Goal: Information Seeking & Learning: Learn about a topic

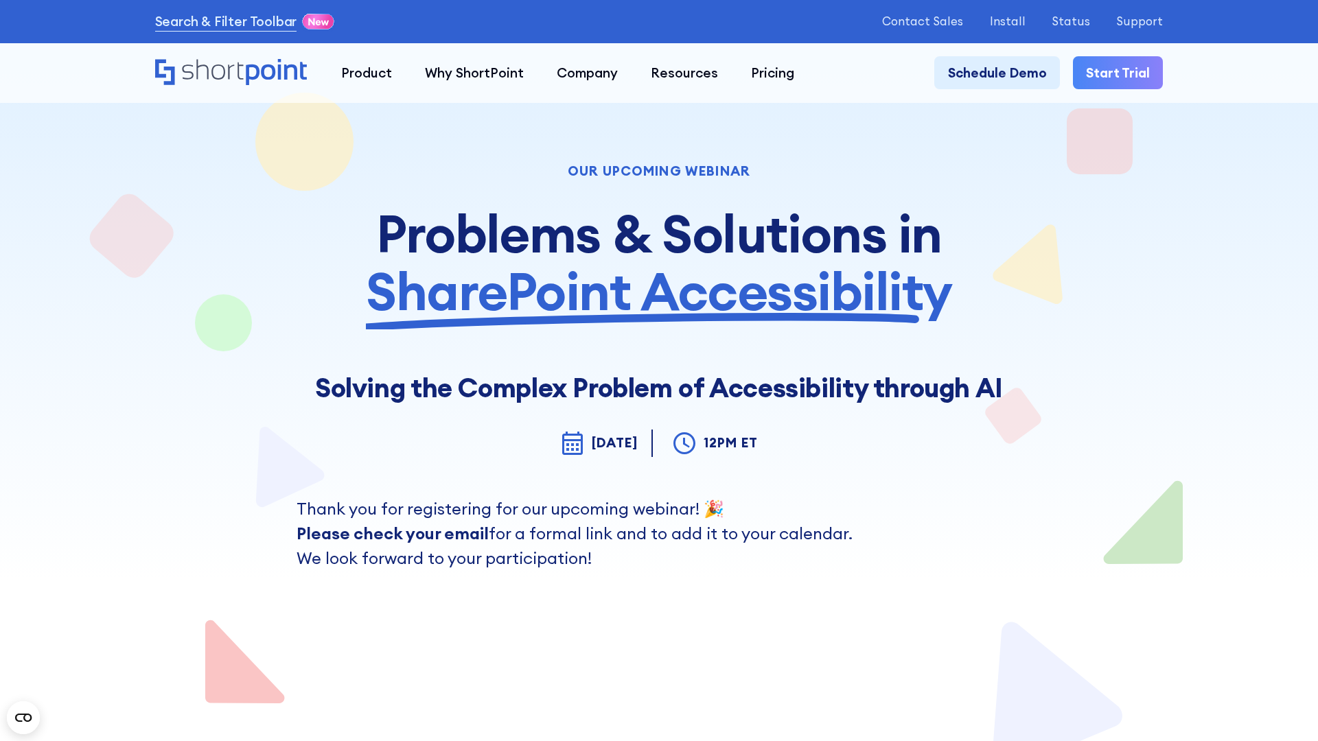
scroll to position [7499, 0]
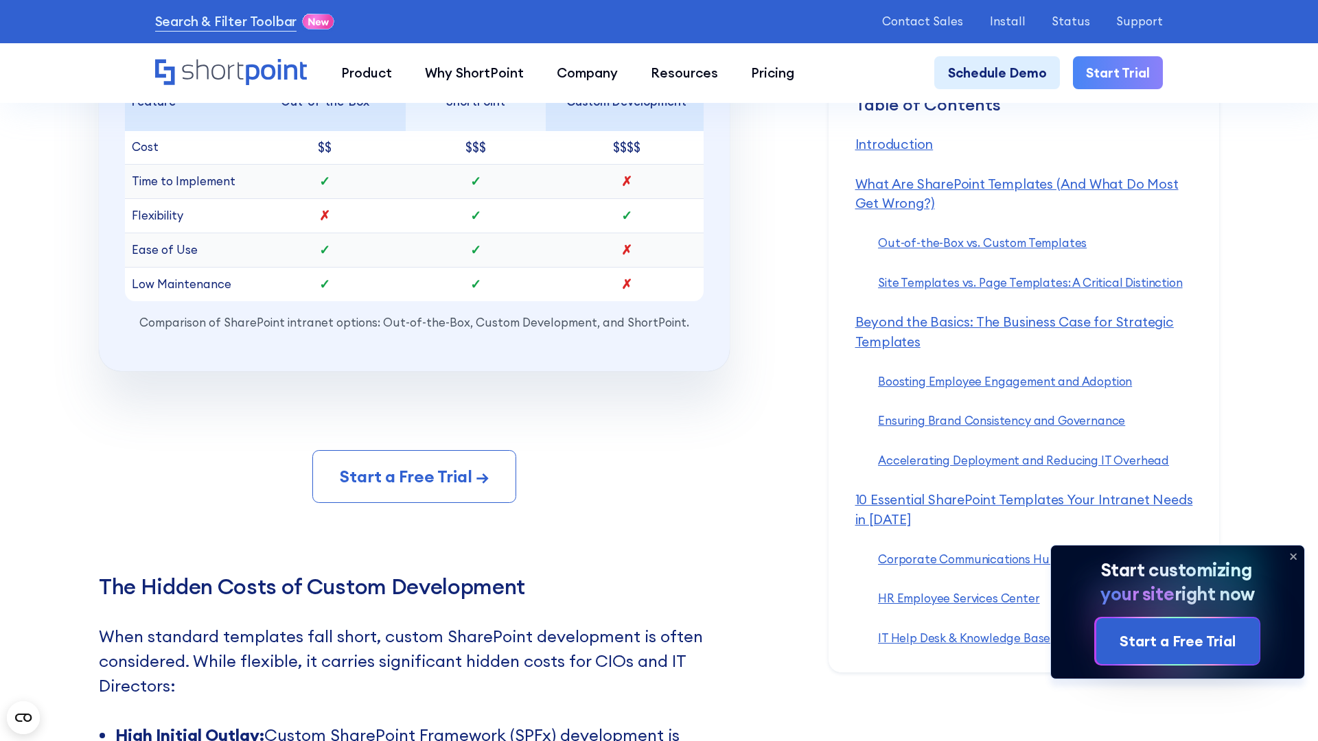
scroll to position [14927, 0]
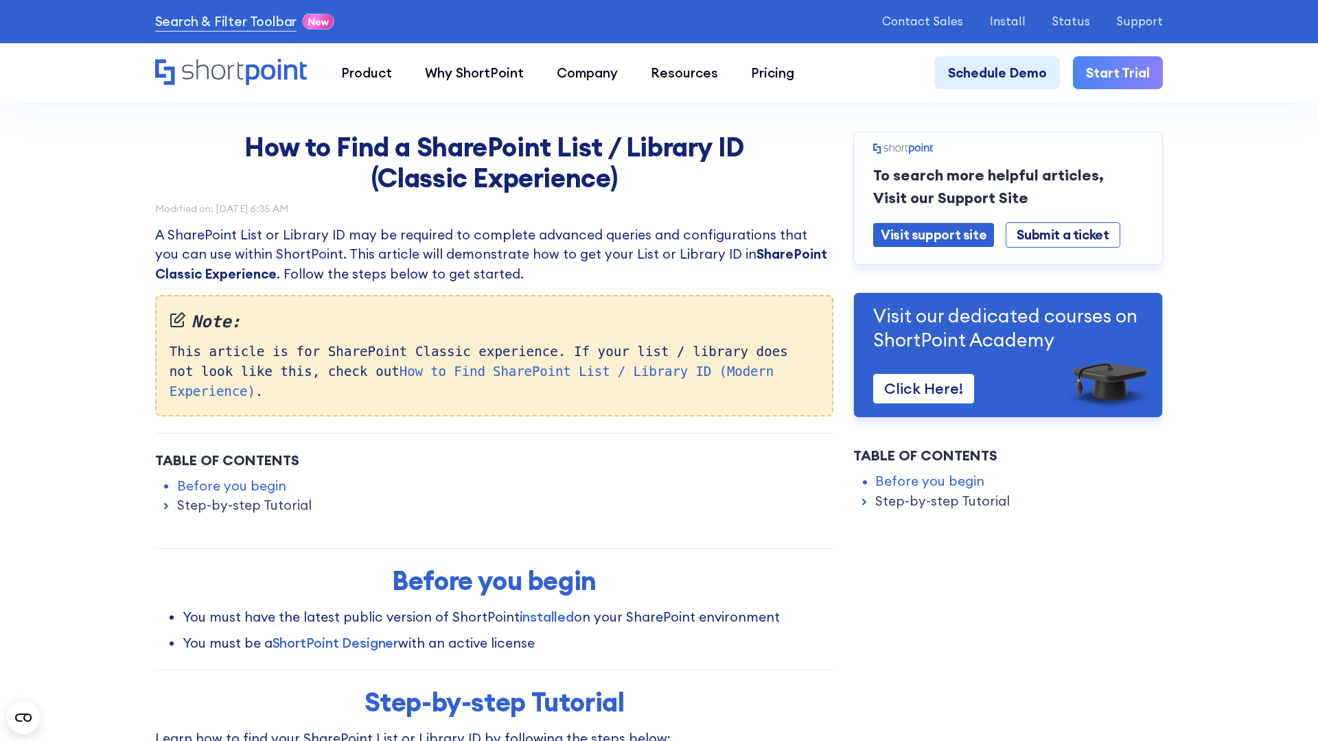
scroll to position [6546, 0]
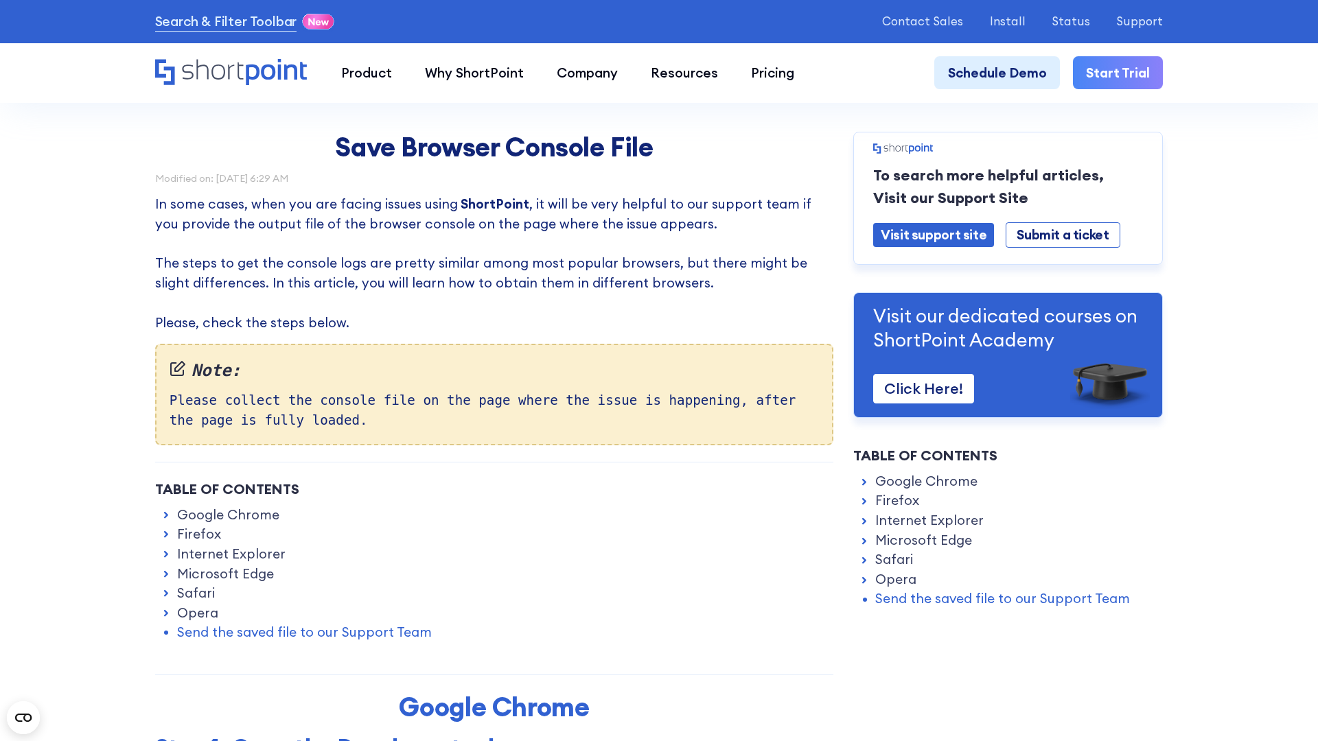
scroll to position [9087, 0]
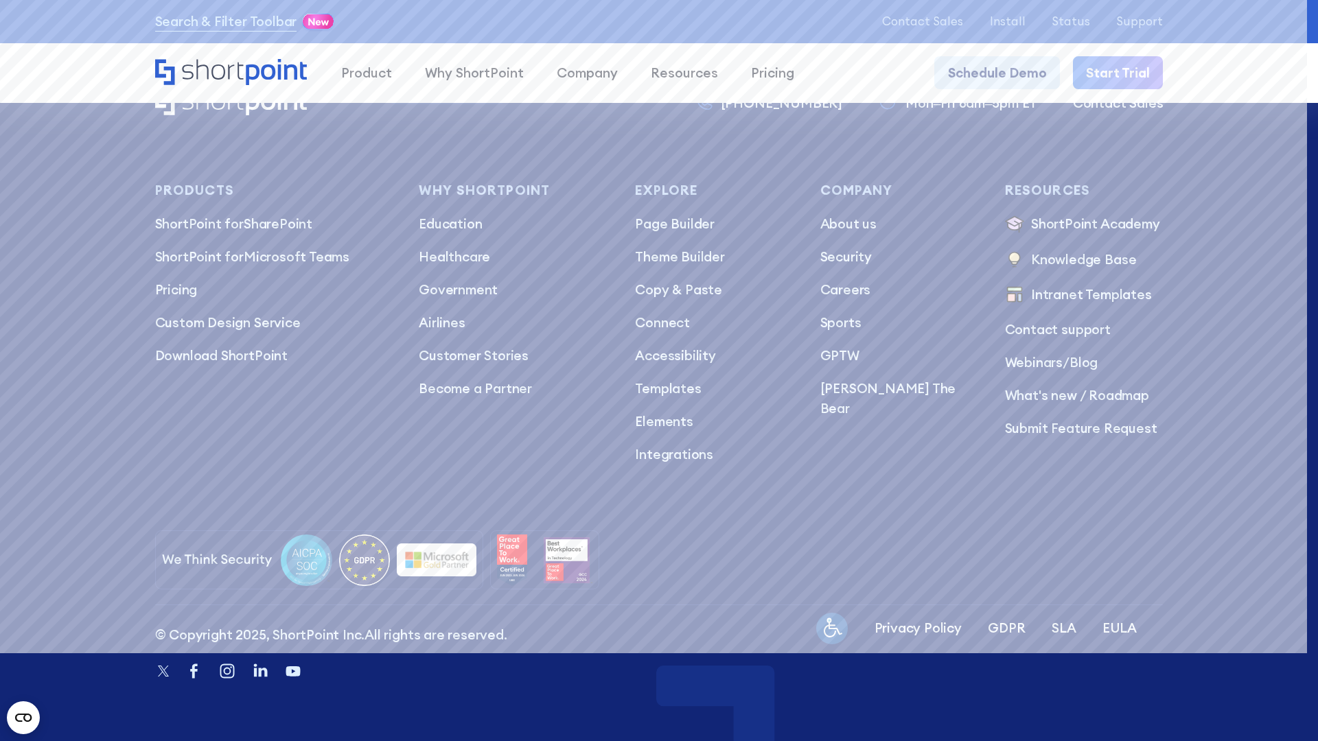
scroll to position [6809, 0]
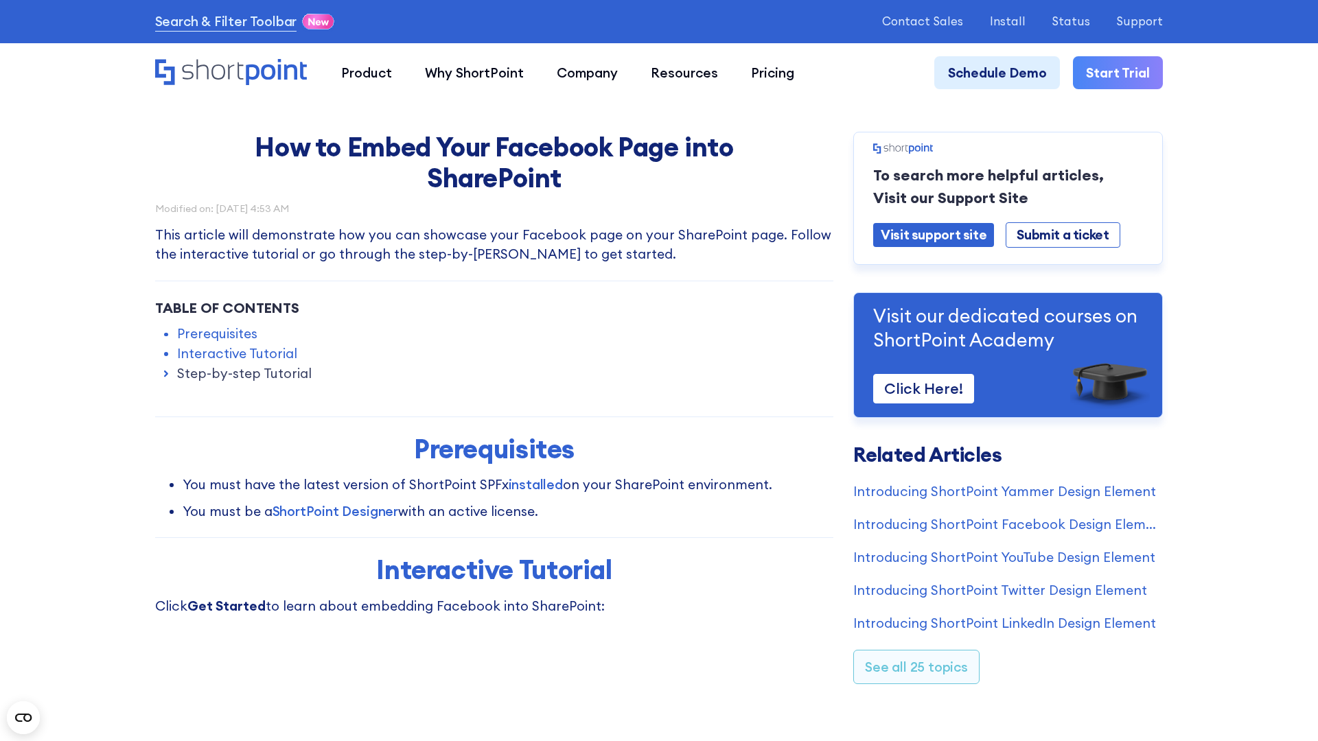
scroll to position [7097, 0]
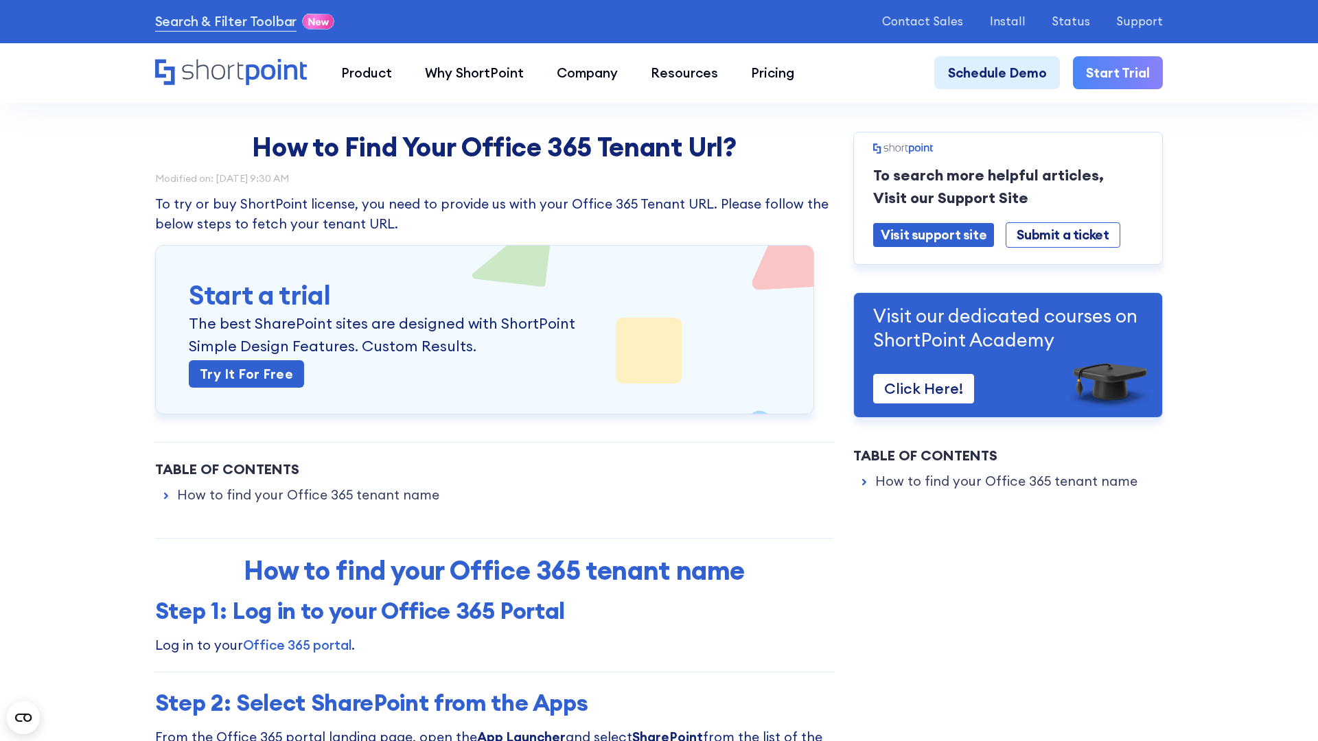
scroll to position [6242, 0]
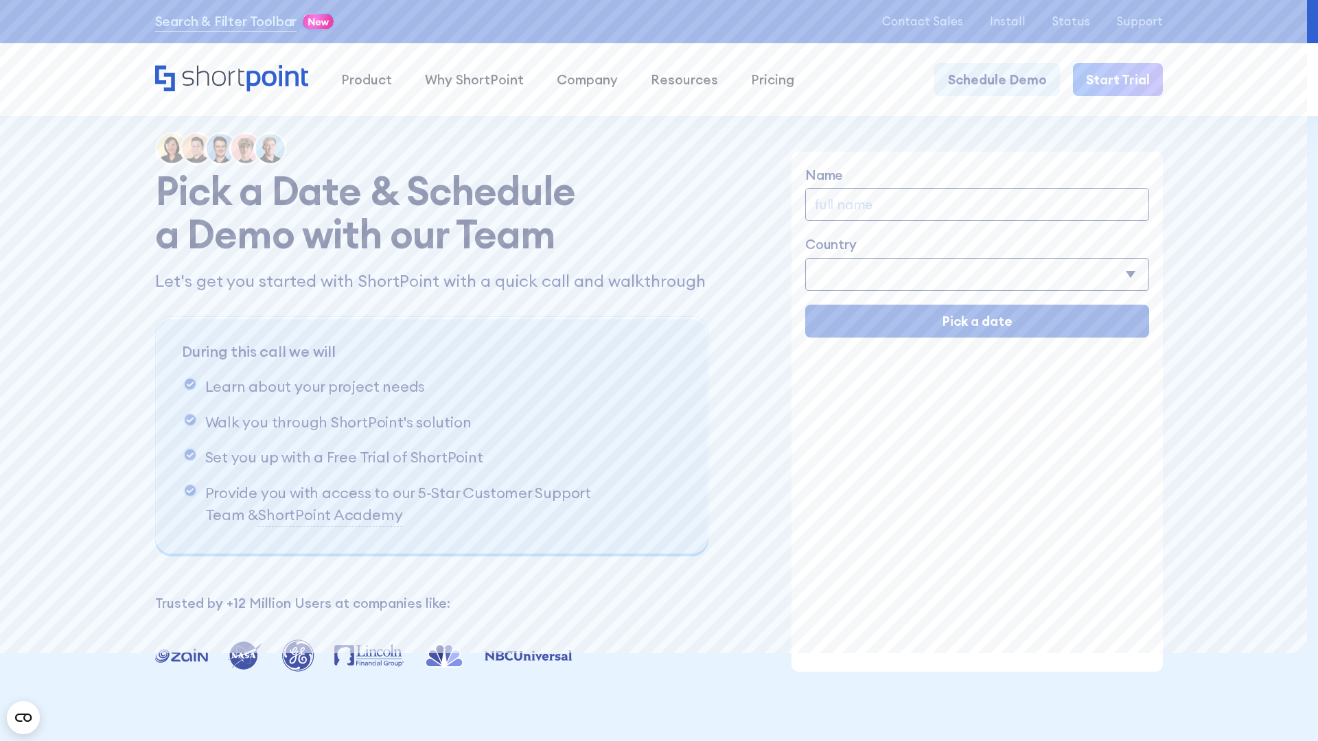
scroll to position [7807, 0]
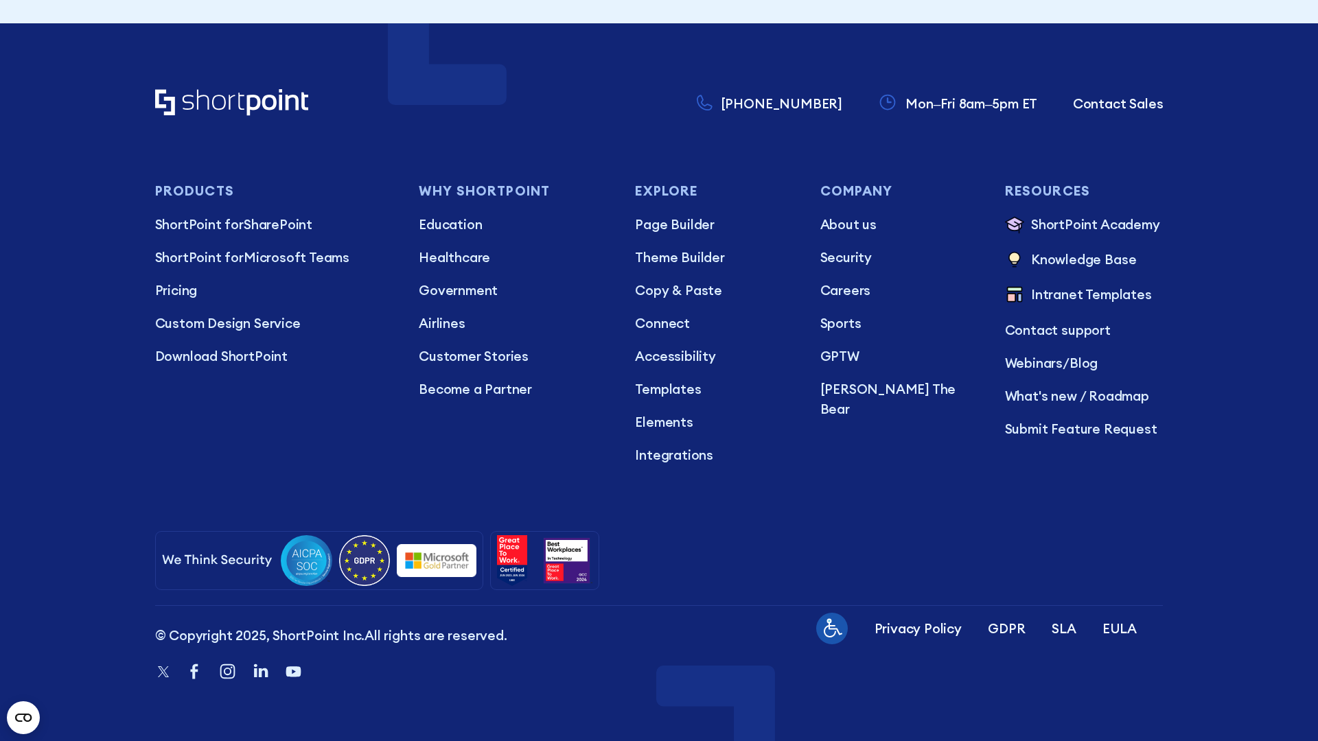
scroll to position [10368, 0]
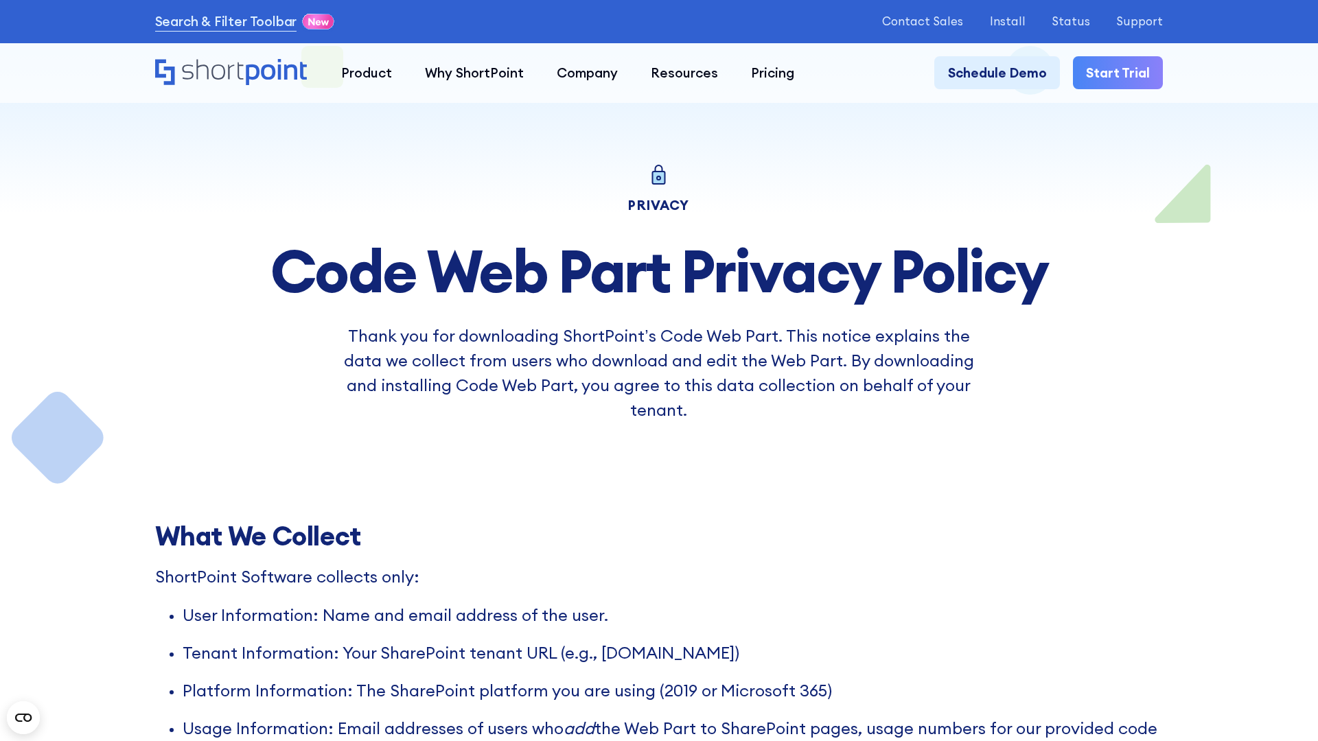
scroll to position [5700, 0]
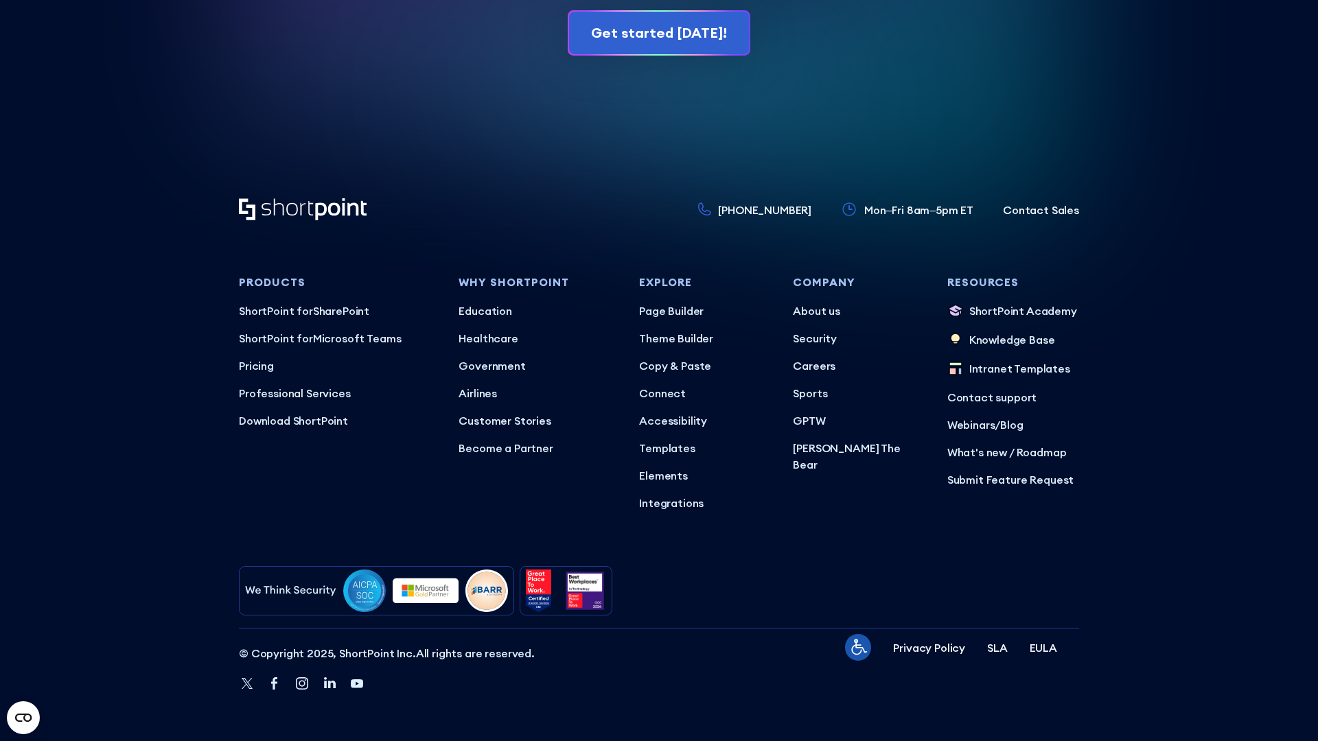
scroll to position [22058, 0]
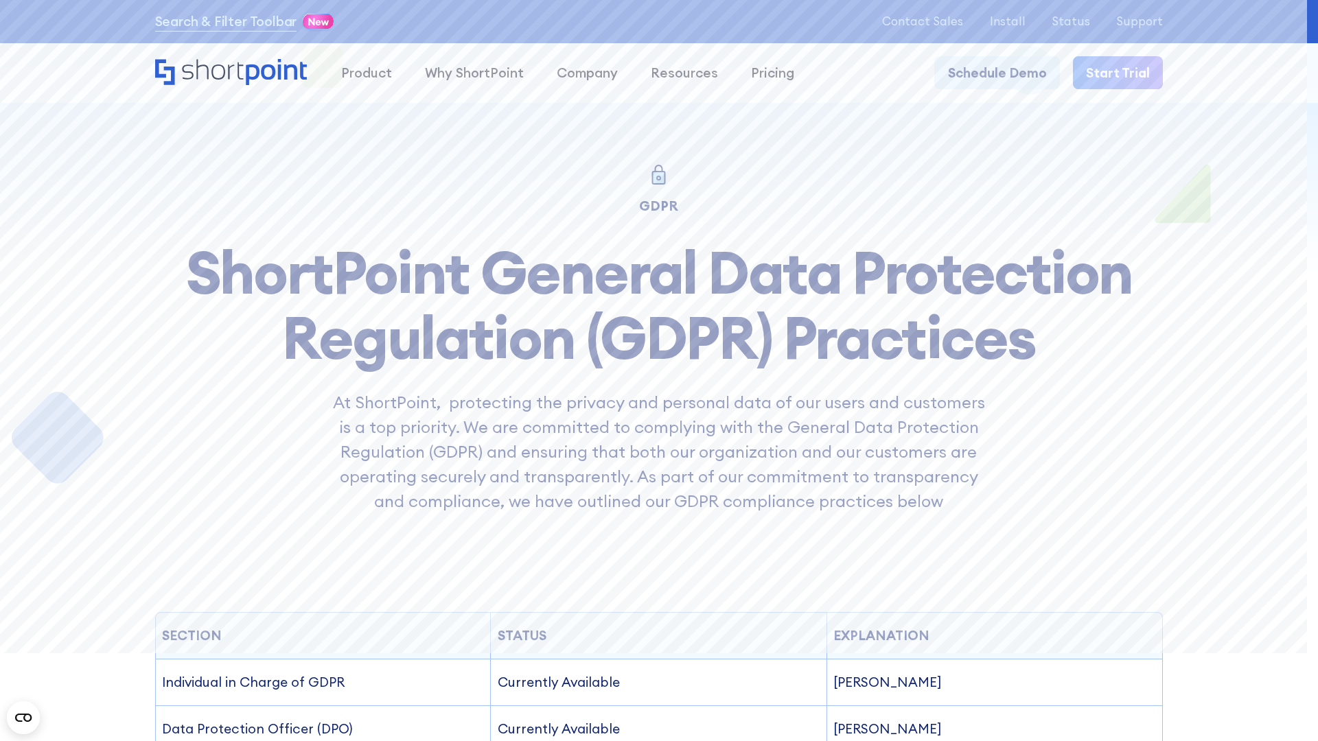
scroll to position [18322, 0]
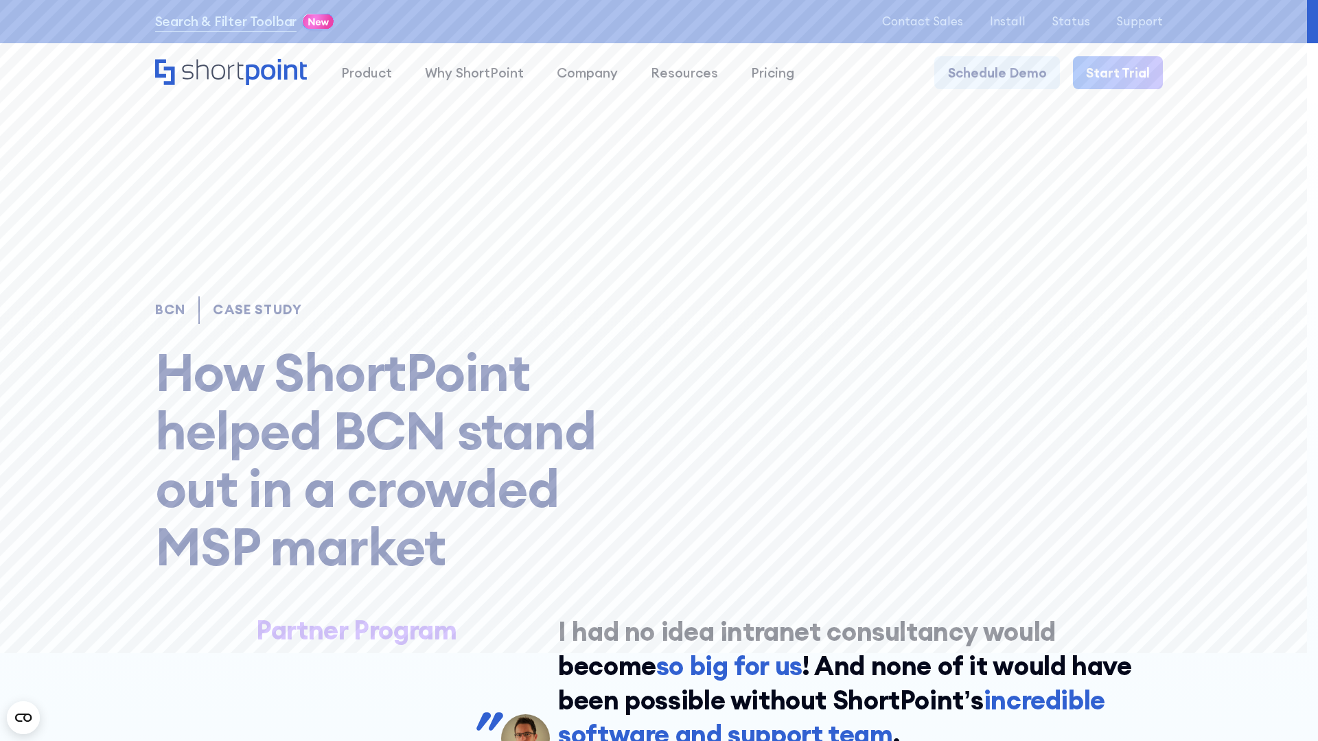
scroll to position [19081, 0]
